Goal: Download file/media

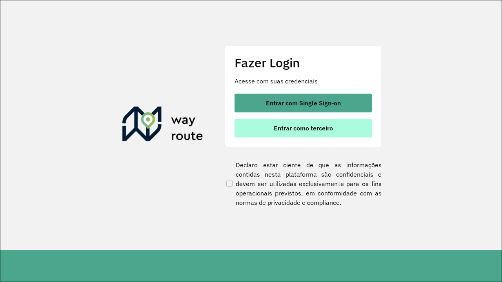
click at [303, 128] on span "Entrar como terceiro" at bounding box center [303, 128] width 59 height 6
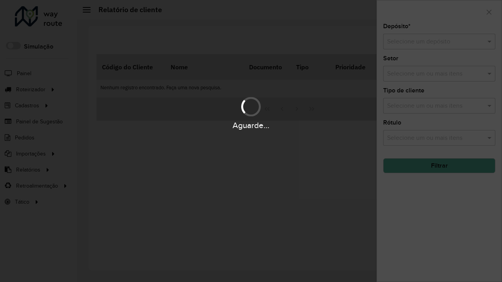
click at [431, 42] on input "text" at bounding box center [431, 41] width 89 height 9
click at [439, 166] on button "Filtrar" at bounding box center [439, 165] width 112 height 15
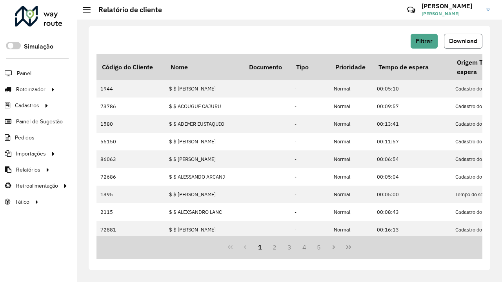
click at [463, 41] on span "Download" at bounding box center [463, 41] width 28 height 7
